Goal: Task Accomplishment & Management: Use online tool/utility

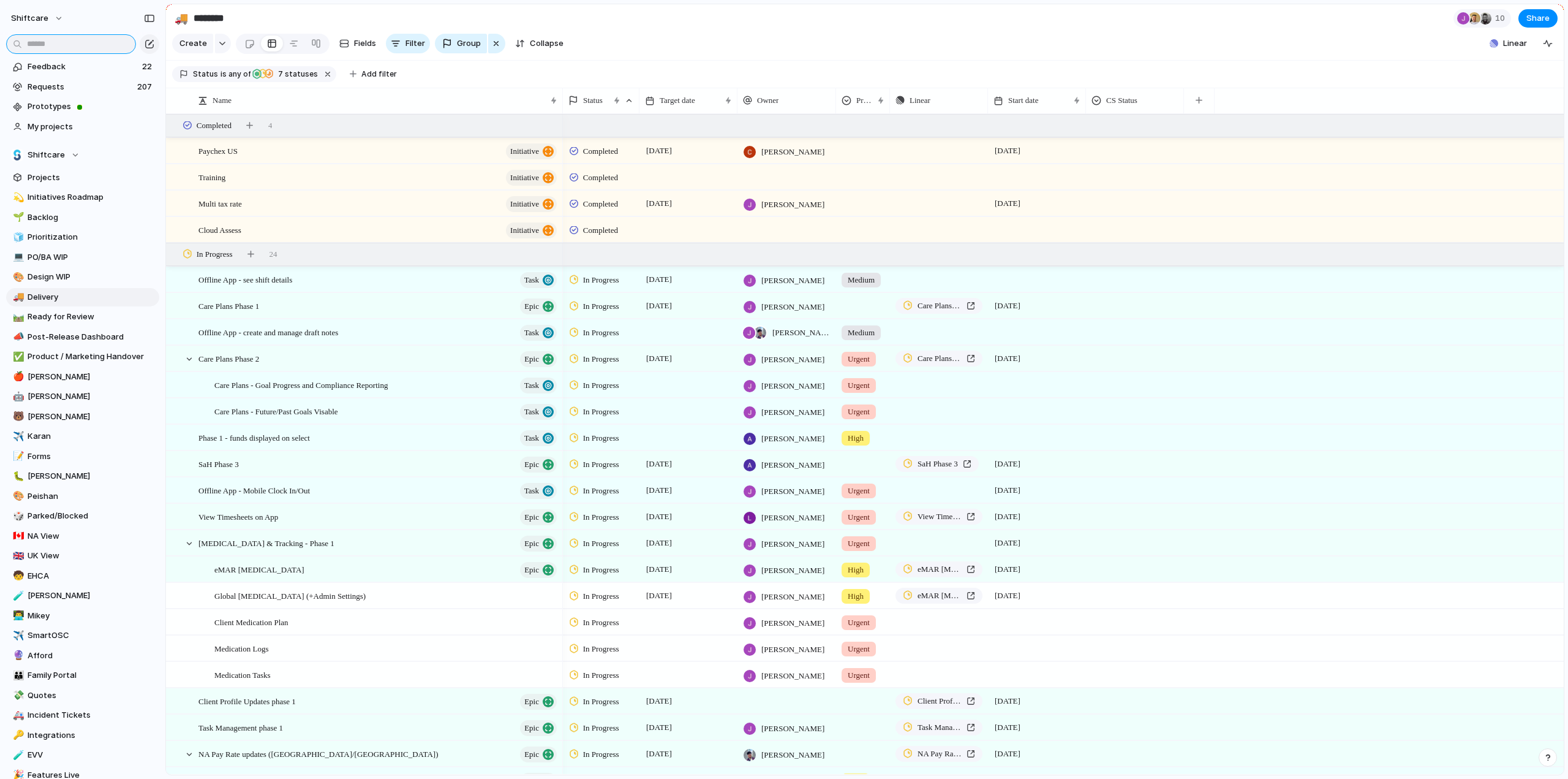
drag, startPoint x: 40, startPoint y: 42, endPoint x: 62, endPoint y: 51, distance: 23.8
click at [40, 42] on input "text" at bounding box center [71, 44] width 130 height 20
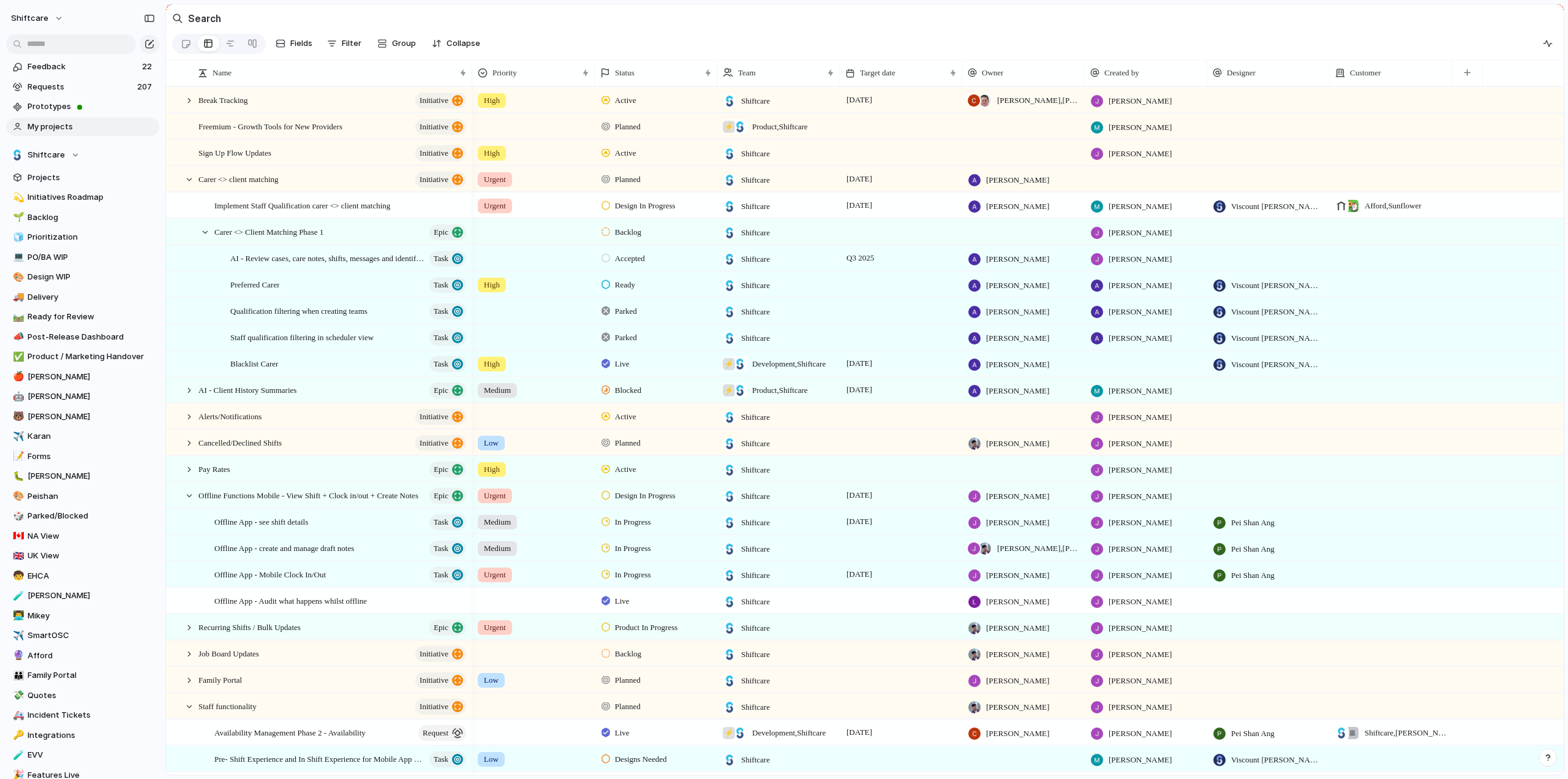
click at [46, 128] on span "My projects" at bounding box center [91, 126] width 128 height 12
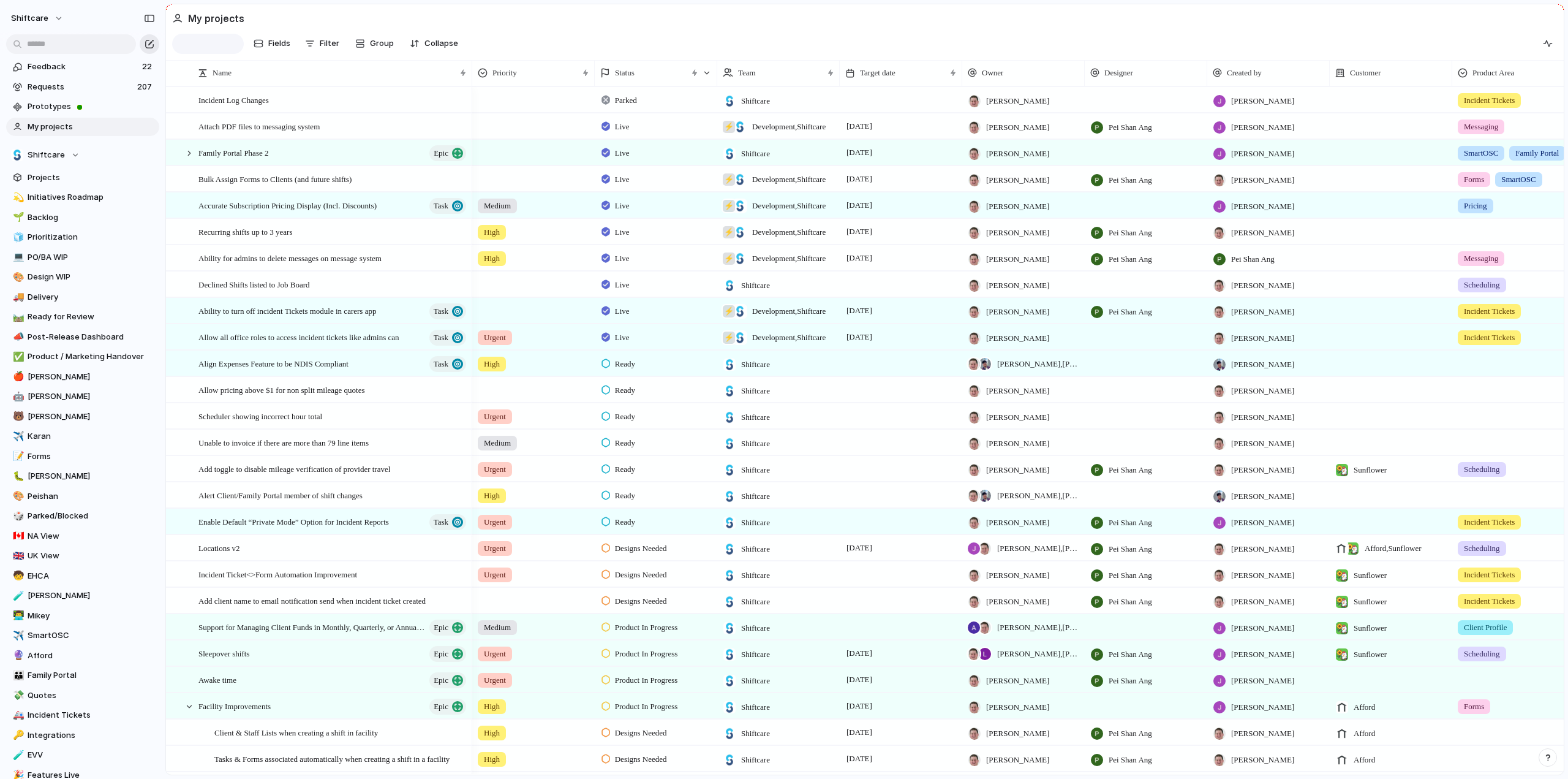
click at [153, 40] on div "button" at bounding box center [149, 44] width 10 height 10
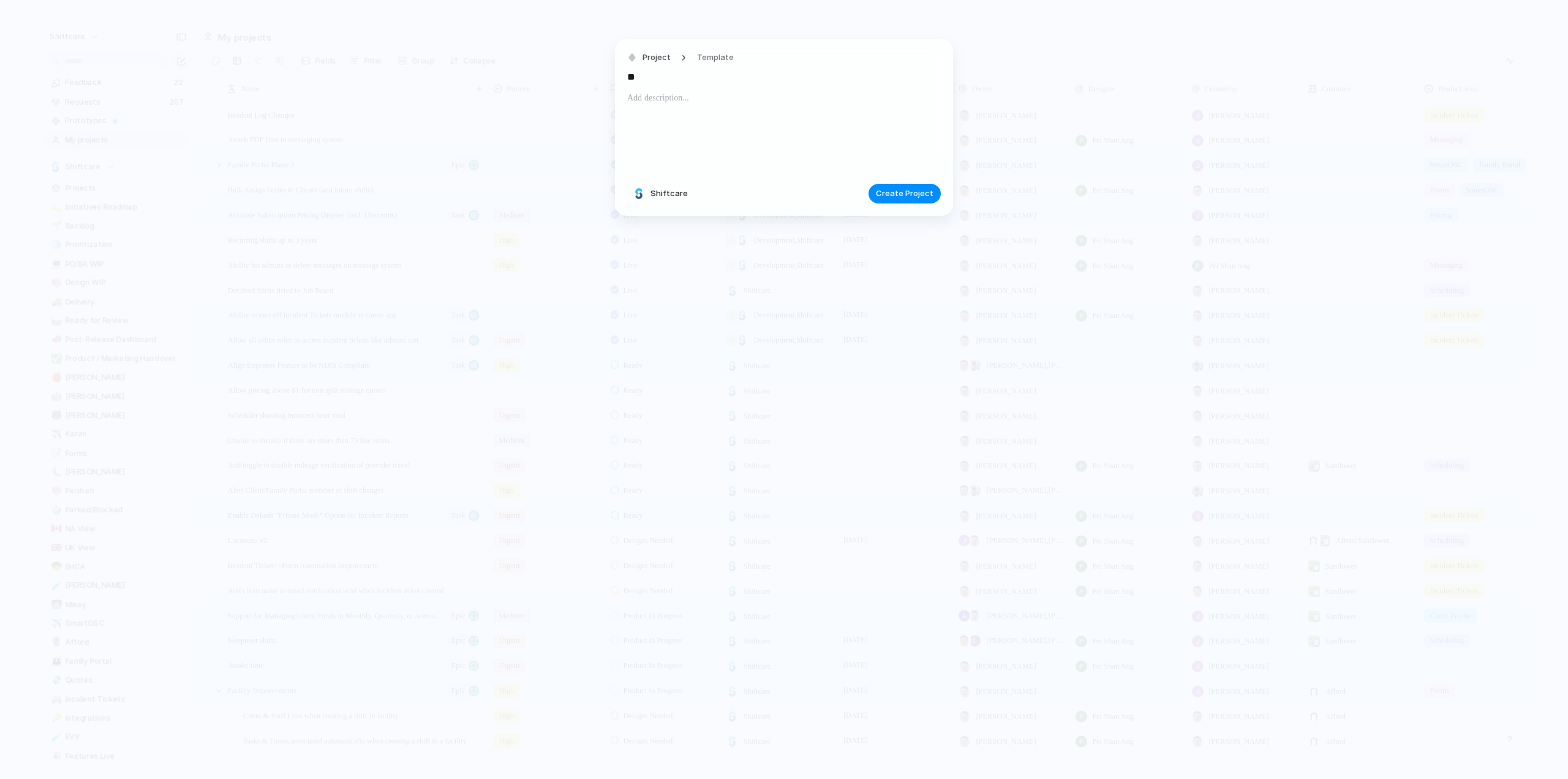
type input "*"
type input "**********"
click at [733, 123] on div at bounding box center [784, 132] width 314 height 83
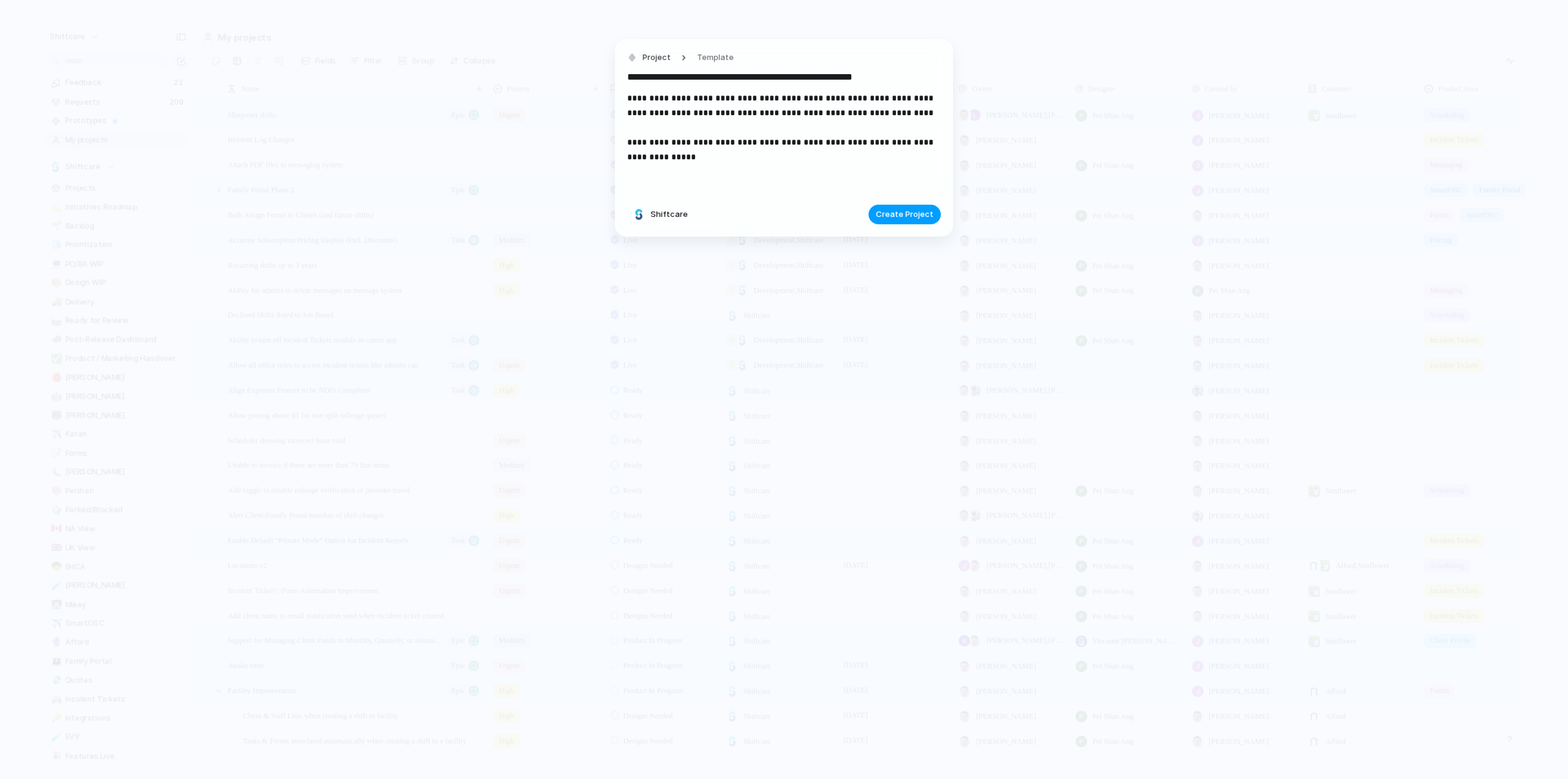
click at [921, 209] on span "Create Project" at bounding box center [905, 214] width 58 height 12
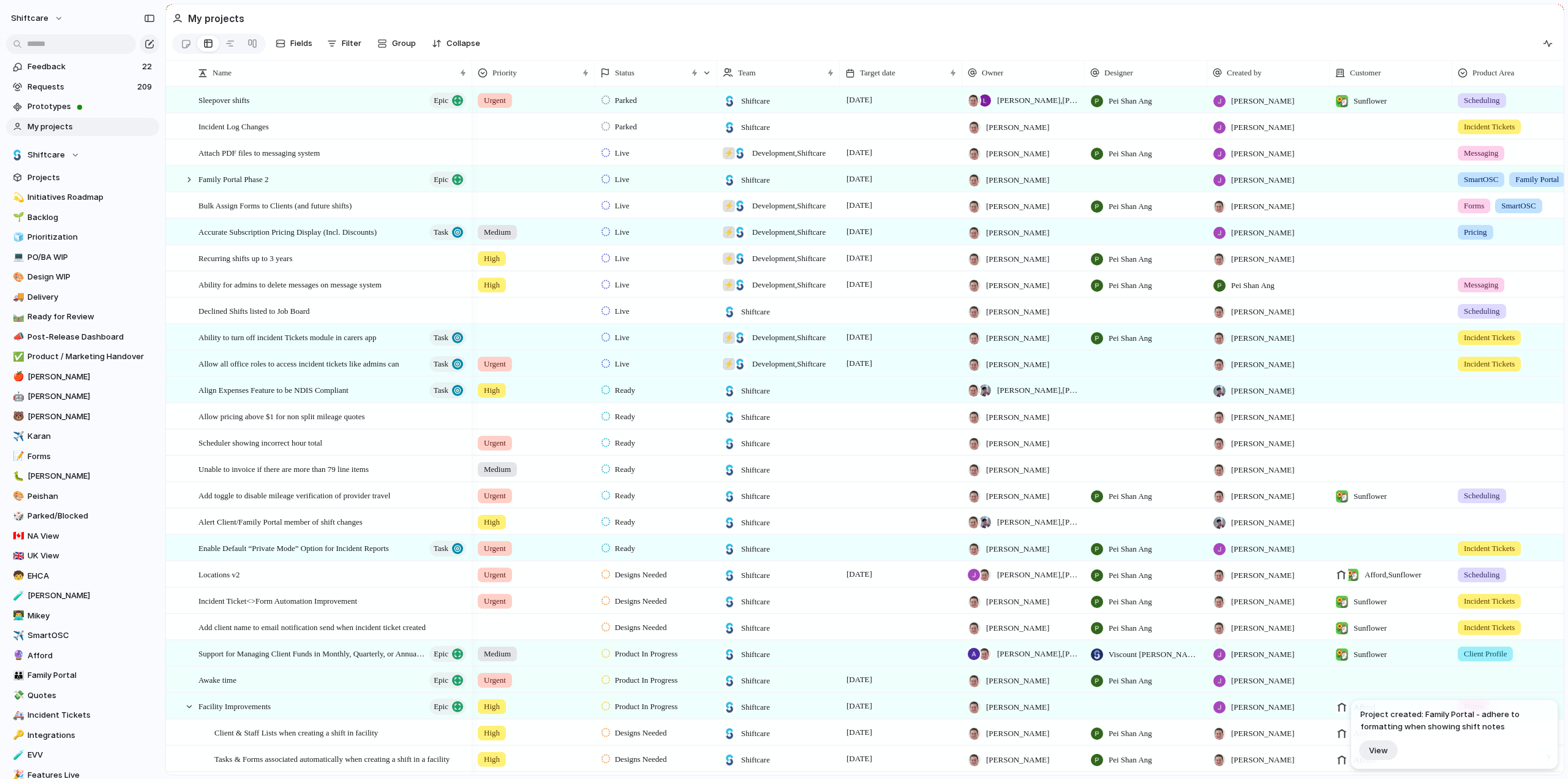
click at [1406, 715] on span "Project created: Family Portal - adhere to formatting when showing shift notes" at bounding box center [1454, 720] width 188 height 24
click at [1379, 739] on div "Project created: Family Portal - adhere to formatting when showing shift notes …" at bounding box center [1454, 734] width 188 height 52
click at [1379, 750] on span "View" at bounding box center [1379, 750] width 19 height 10
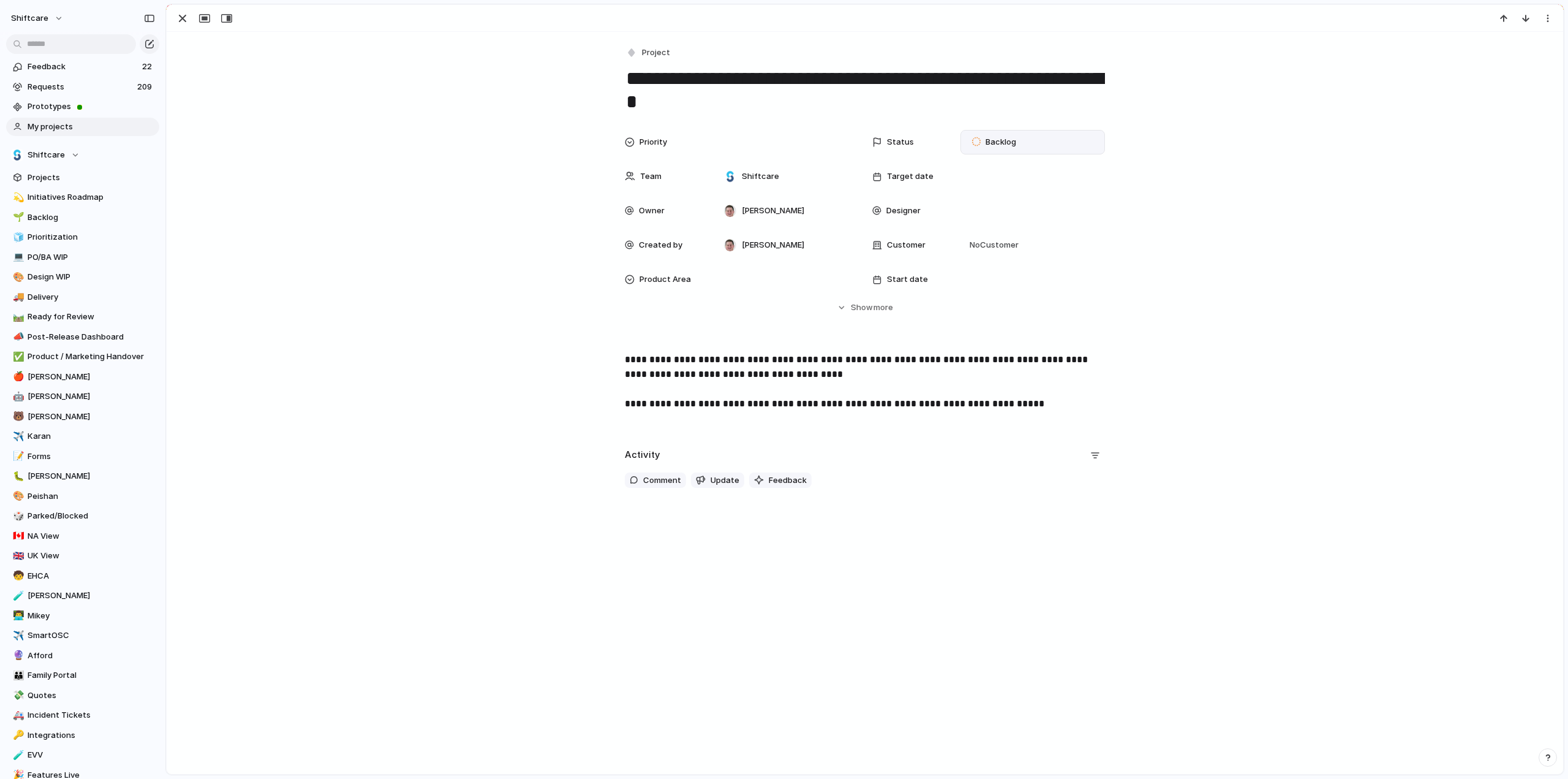
click at [1012, 139] on div "Backlog" at bounding box center [996, 142] width 48 height 15
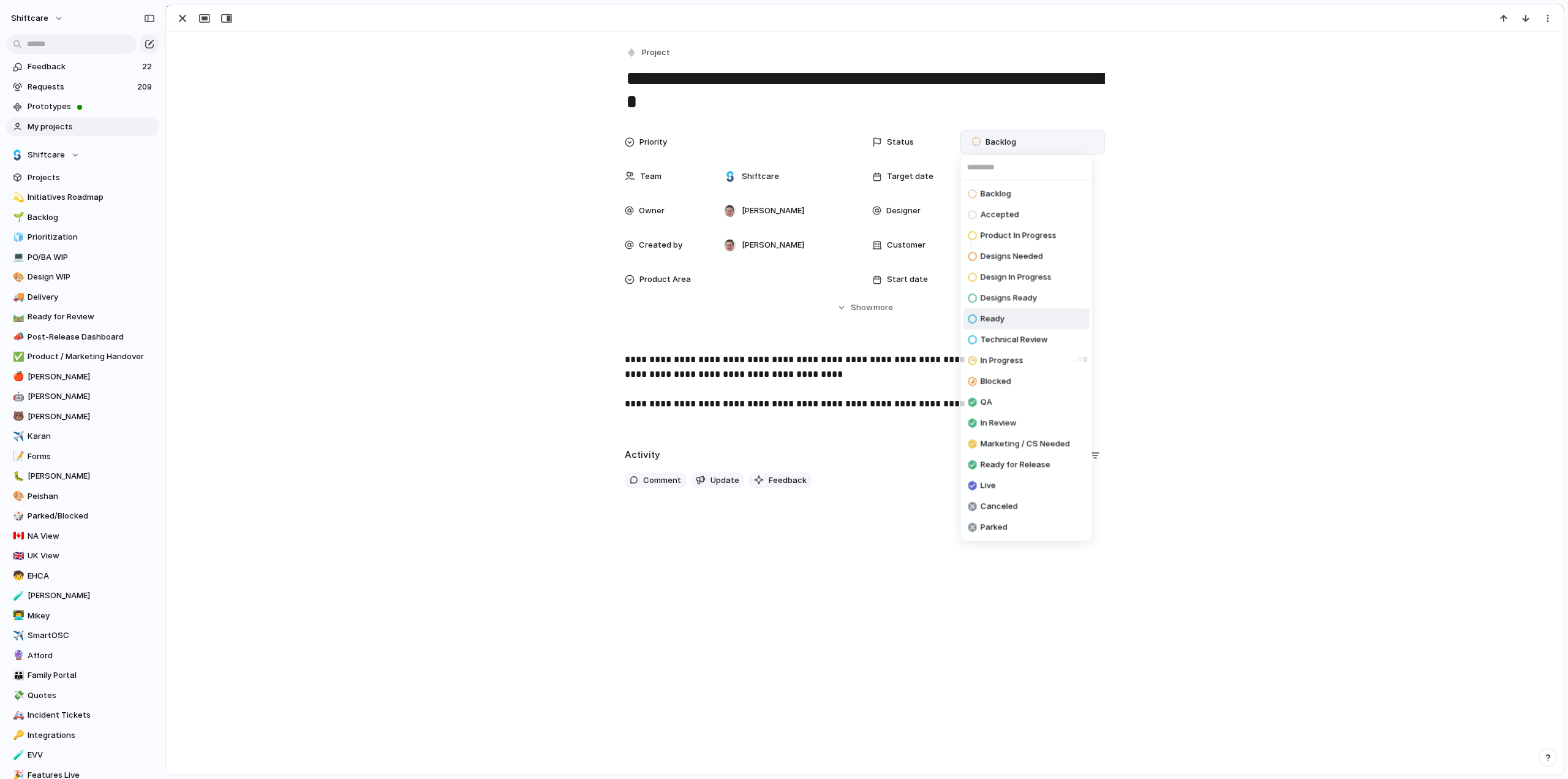
click at [992, 314] on span "Ready" at bounding box center [993, 319] width 24 height 12
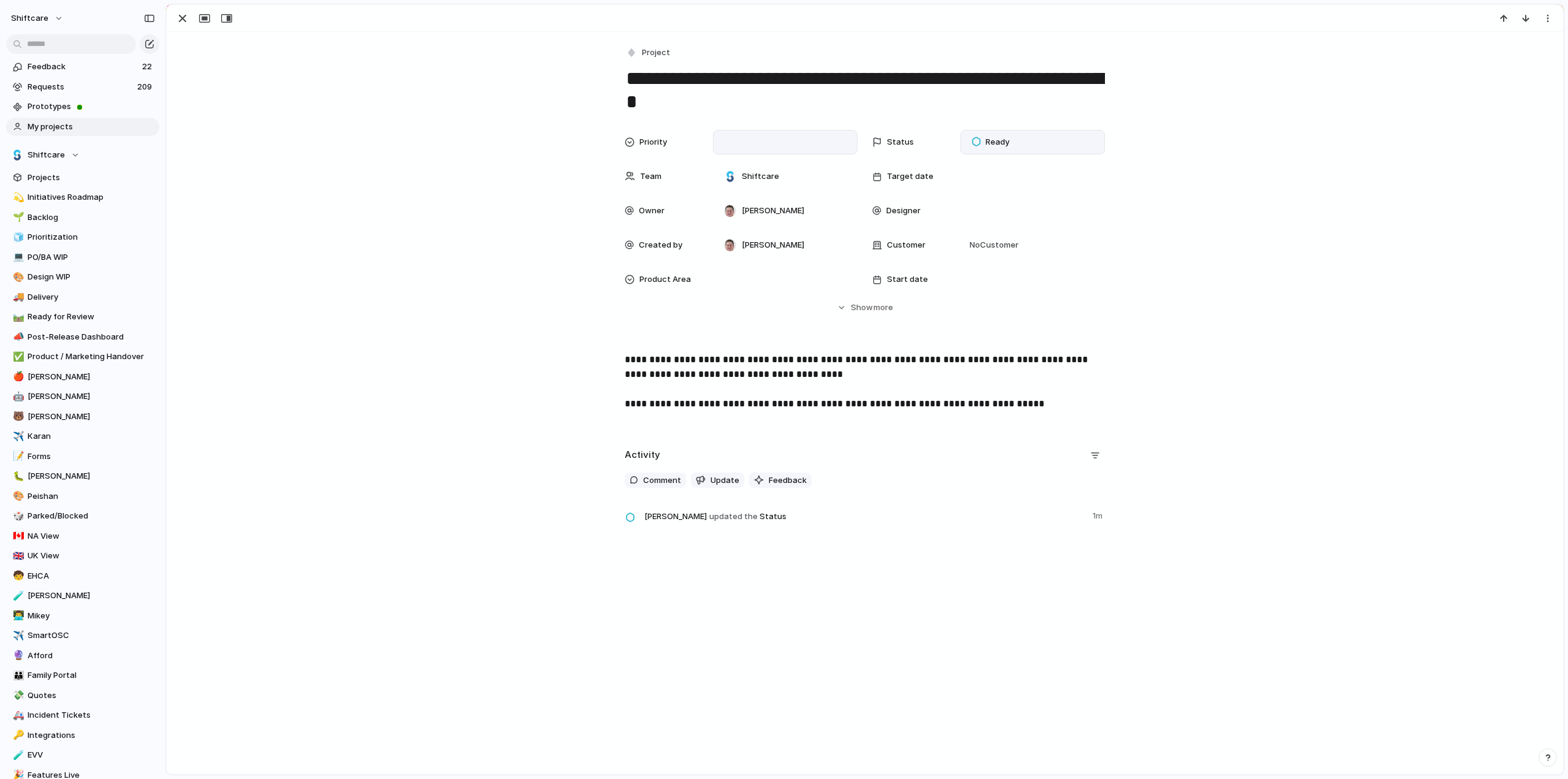
click at [765, 140] on div at bounding box center [785, 142] width 134 height 13
click at [745, 183] on span "Urgent" at bounding box center [741, 185] width 27 height 12
click at [441, 378] on div "**********" at bounding box center [865, 391] width 1368 height 78
click at [376, 98] on div "**********" at bounding box center [864, 299] width 1397 height 534
click at [180, 17] on div "button" at bounding box center [182, 18] width 15 height 15
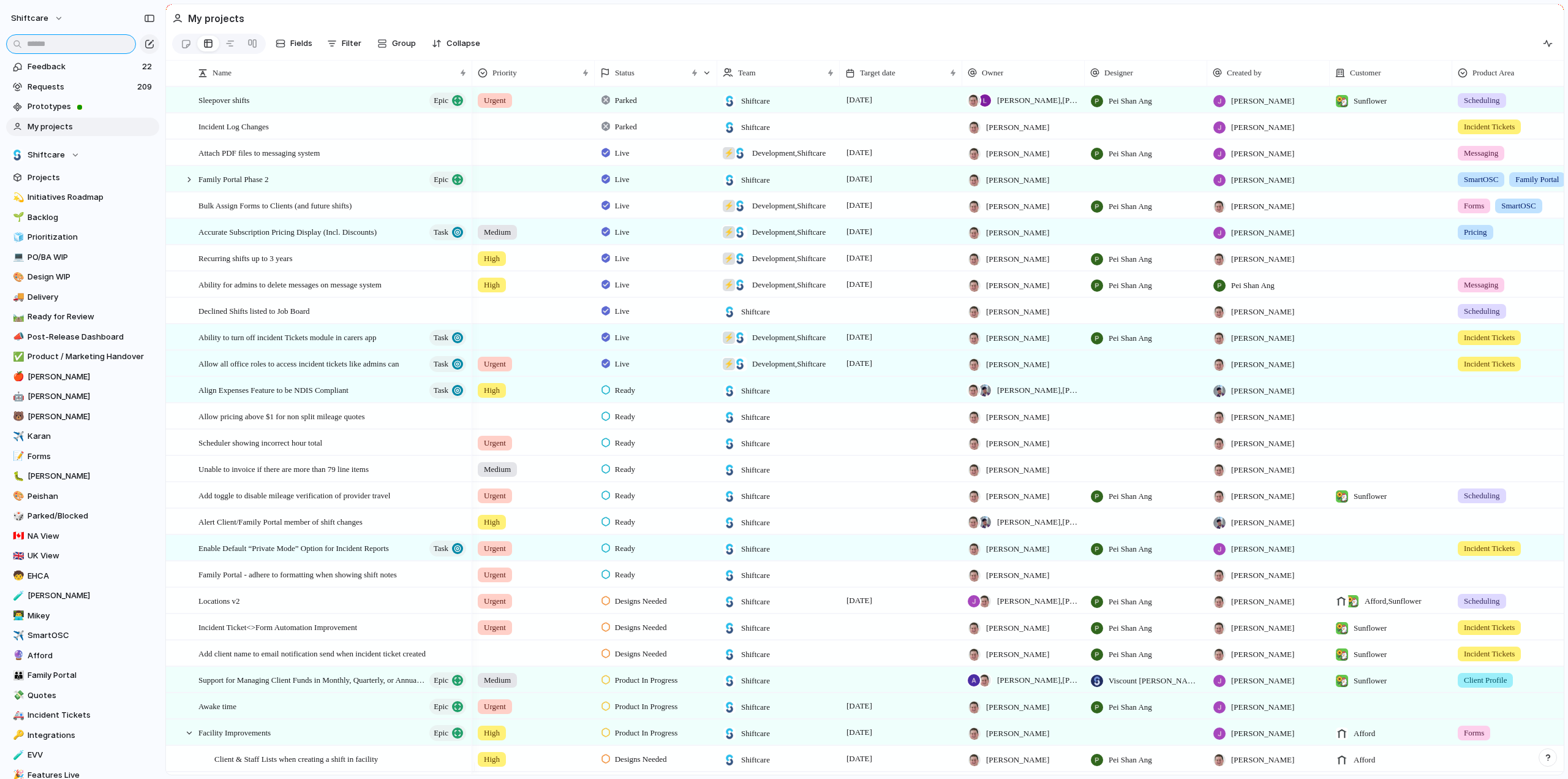
click at [56, 40] on input "text" at bounding box center [71, 44] width 130 height 20
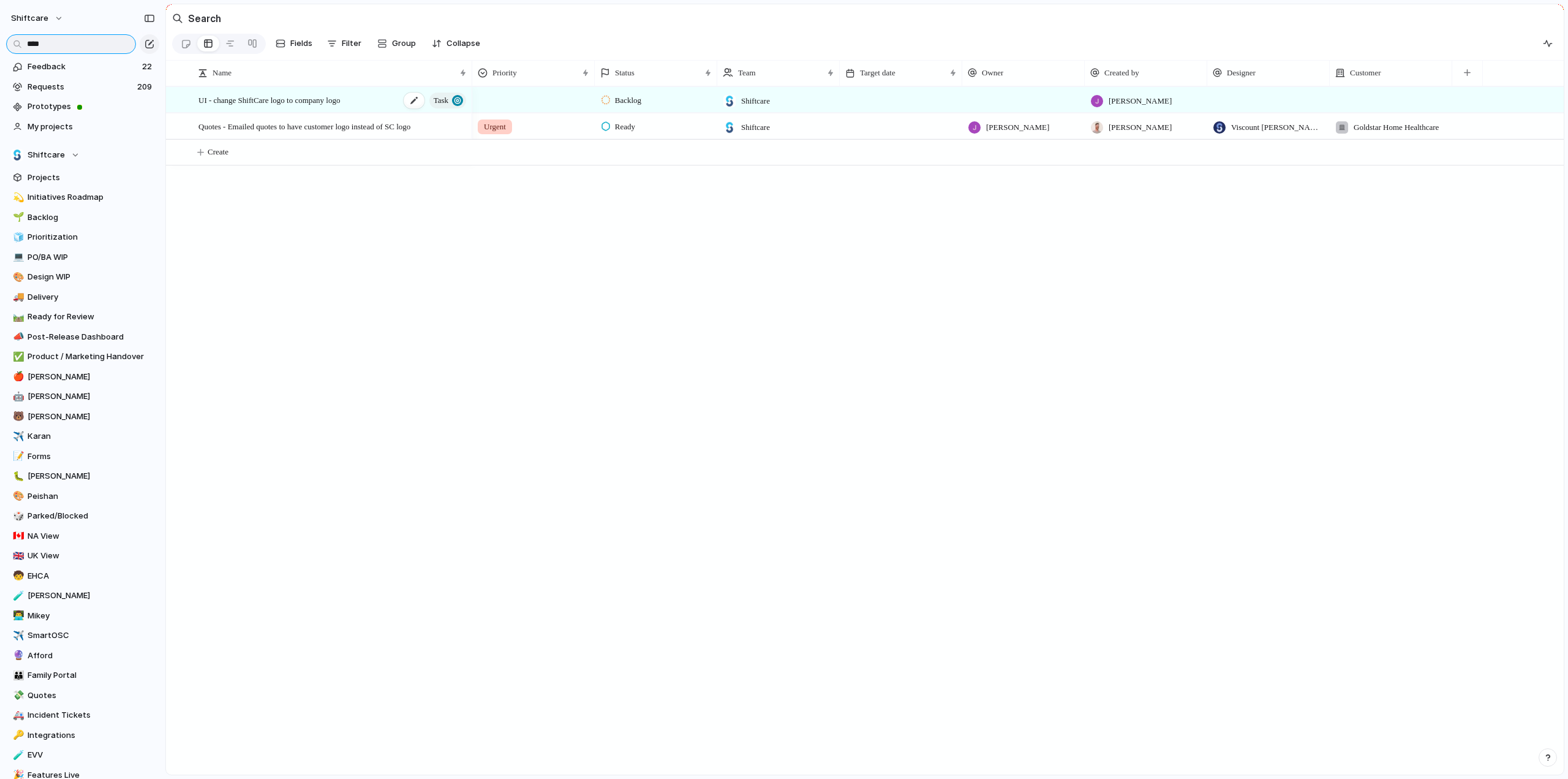
type input "****"
click at [257, 101] on span "UI - change ShiftCare logo to company logo" at bounding box center [269, 100] width 142 height 14
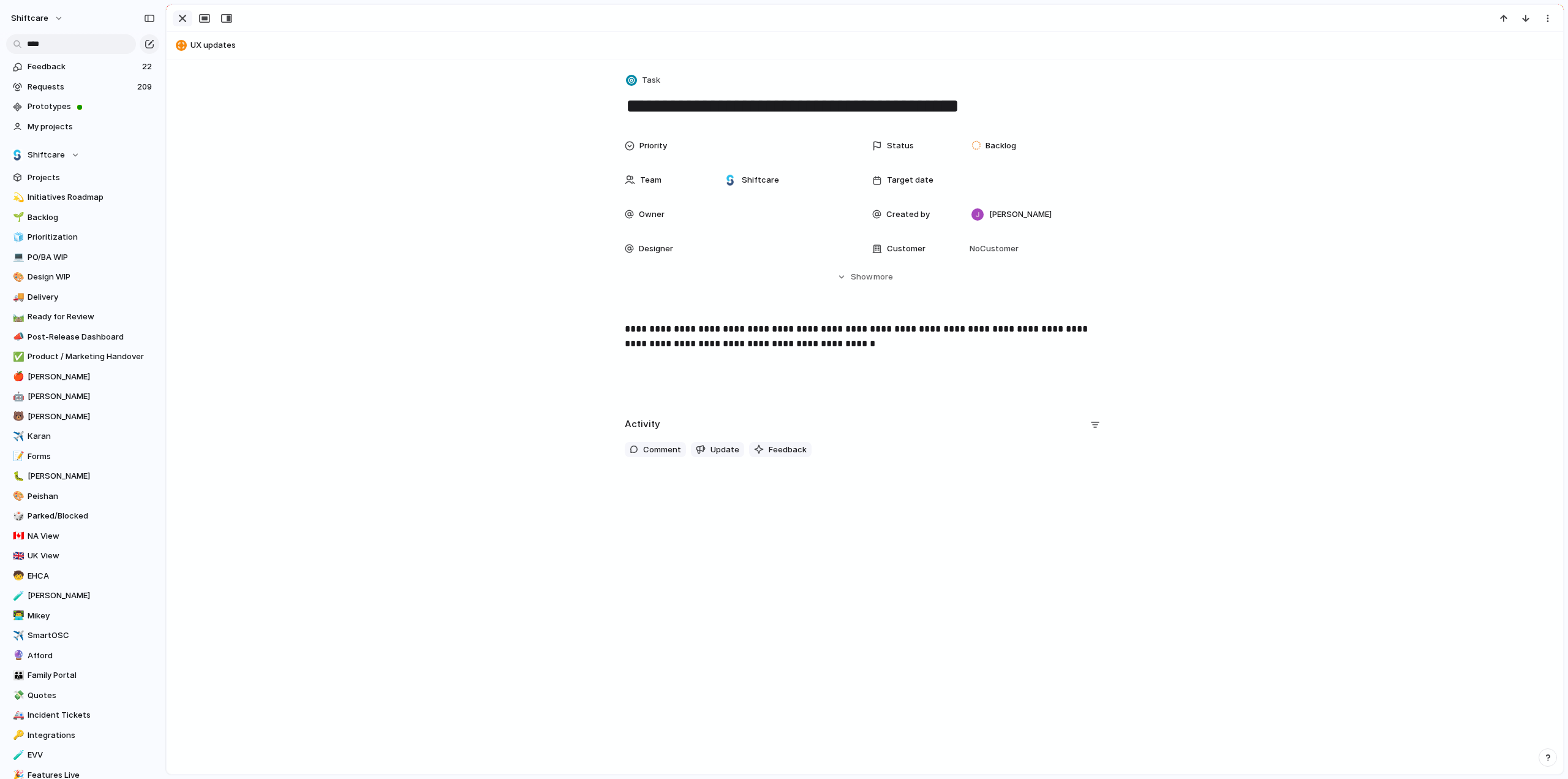
click at [183, 24] on div "button" at bounding box center [182, 18] width 15 height 15
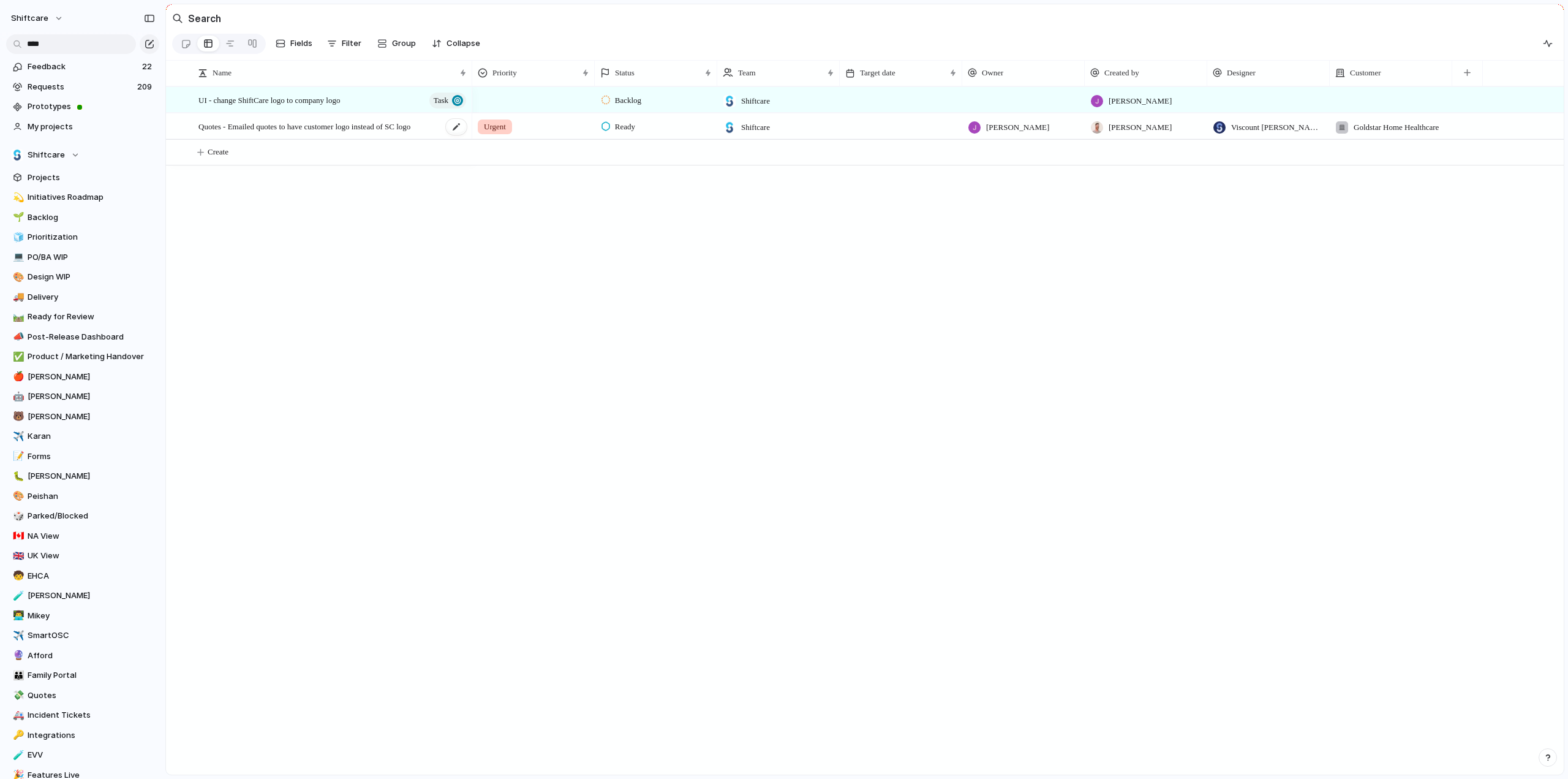
click at [235, 133] on span "Quotes - Emailed quotes to have customer logo instead of SC logo" at bounding box center [303, 126] width 212 height 14
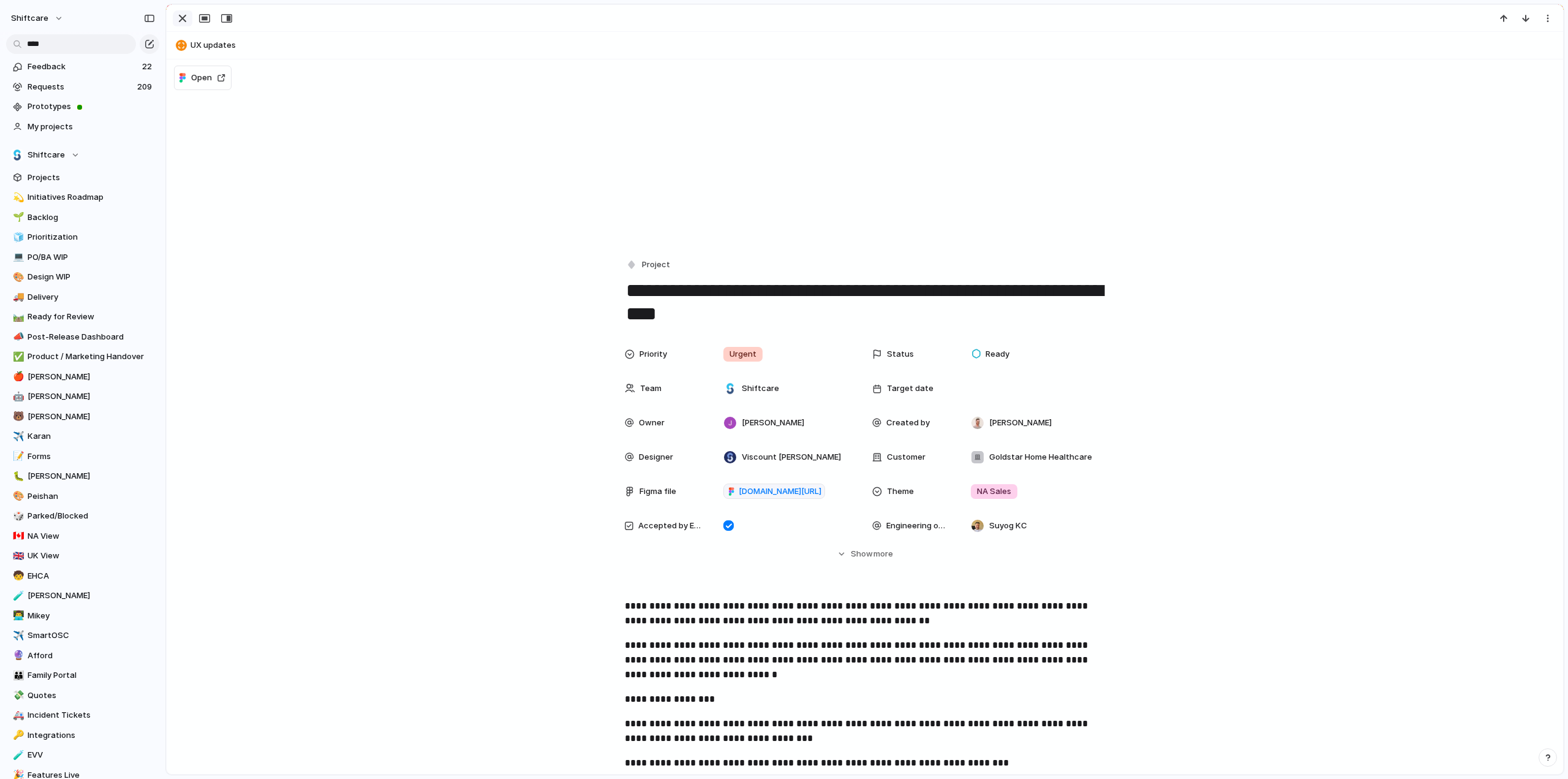
click at [182, 15] on div "button" at bounding box center [182, 18] width 15 height 15
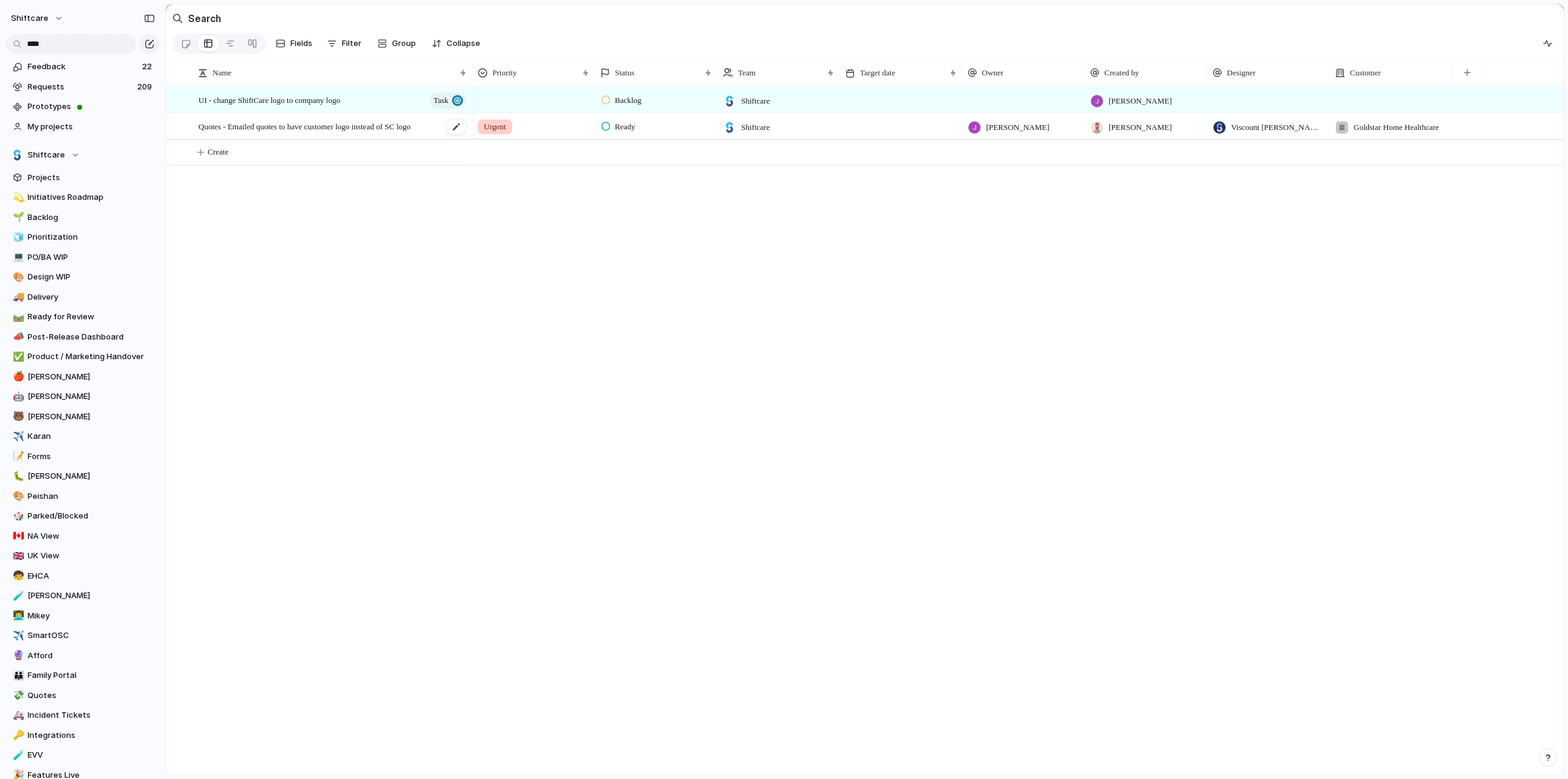
click at [272, 133] on span "Quotes - Emailed quotes to have customer logo instead of SC logo" at bounding box center [303, 126] width 212 height 14
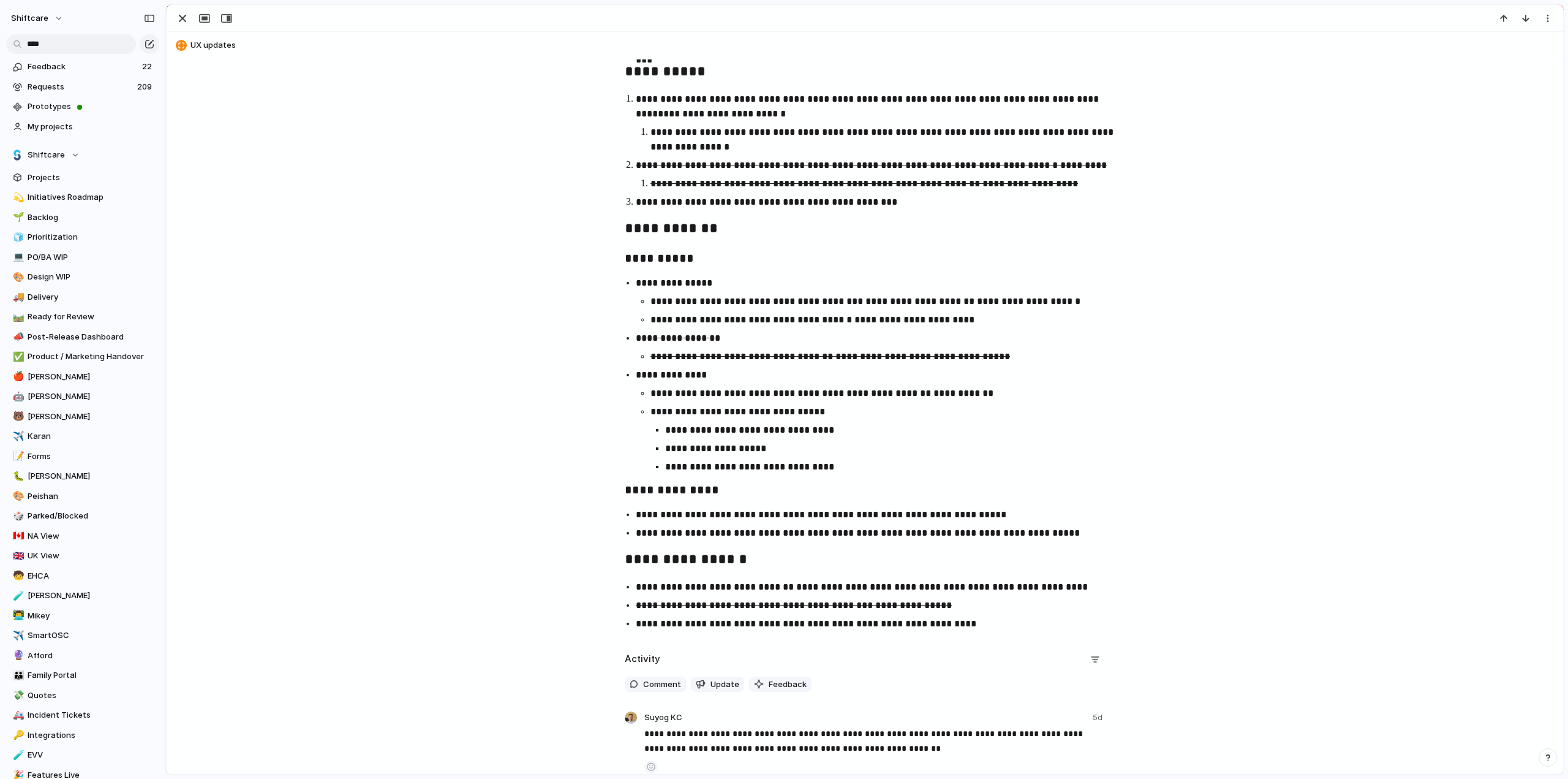
scroll to position [1213, 0]
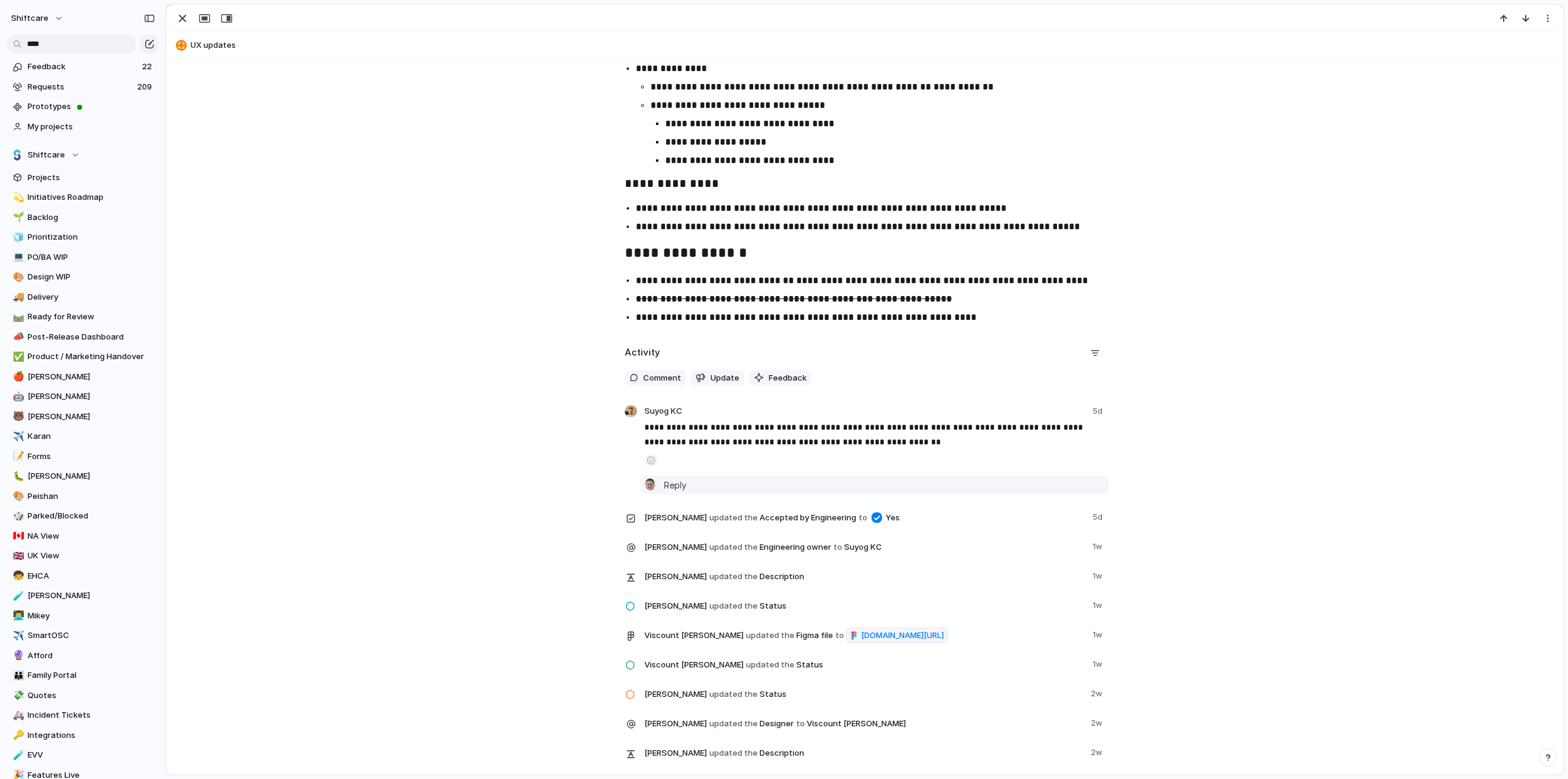
click at [684, 491] on div "Paul Slater Reply" at bounding box center [875, 484] width 468 height 18
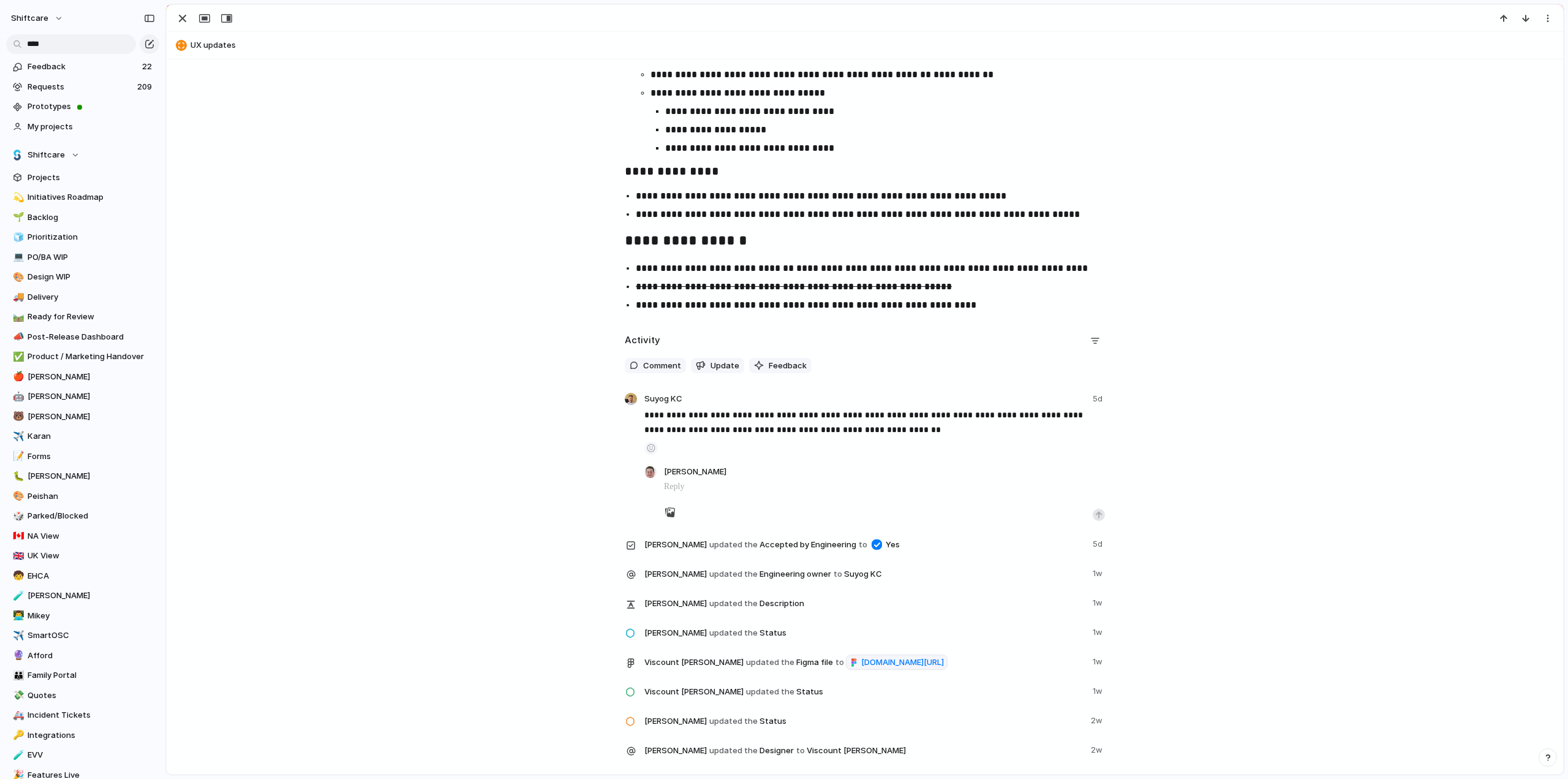
scroll to position [1226, 0]
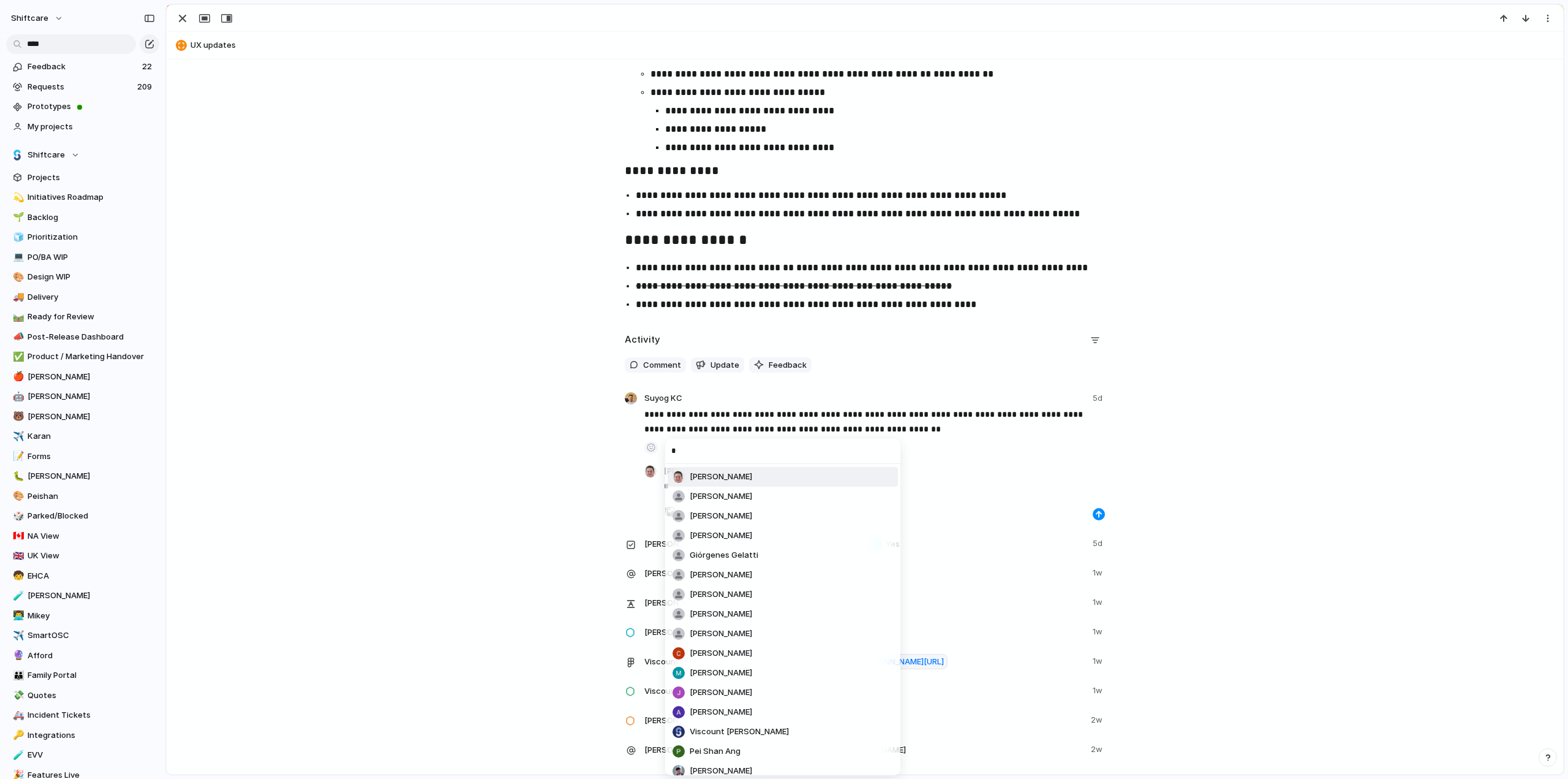
type input "**"
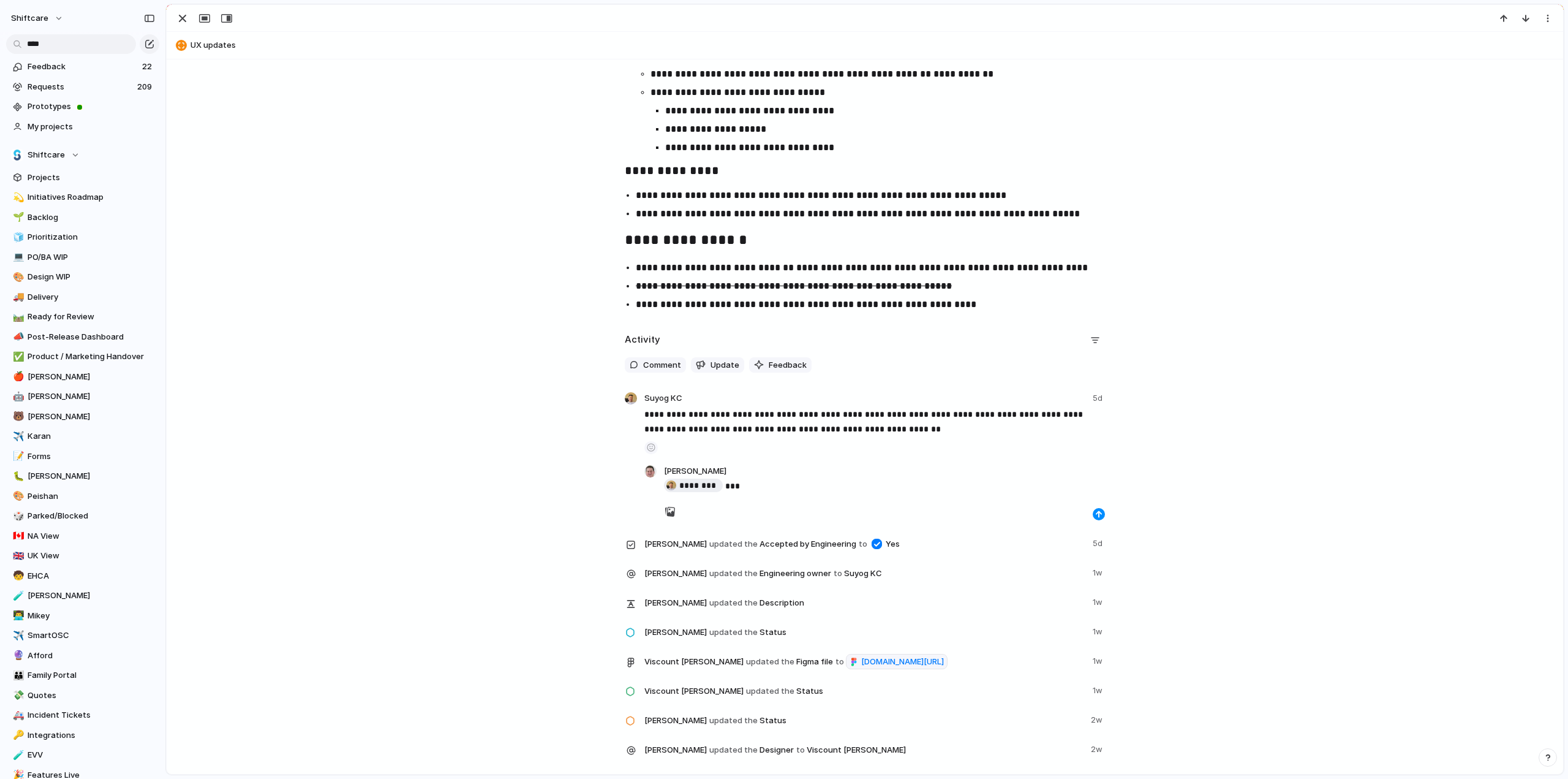
click at [1095, 515] on div "button" at bounding box center [1098, 514] width 7 height 7
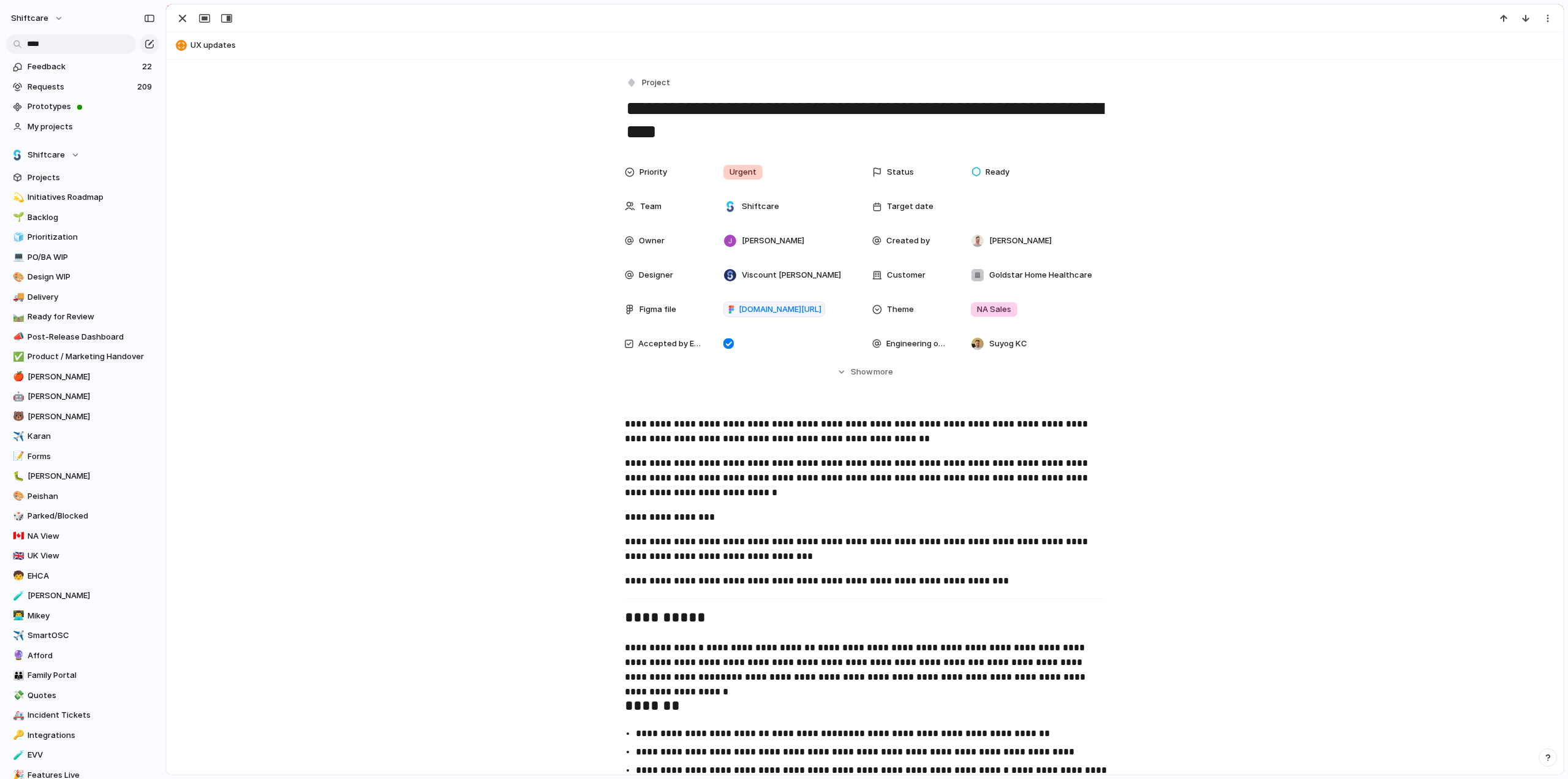
scroll to position [0, 0]
